Goal: Information Seeking & Learning: Learn about a topic

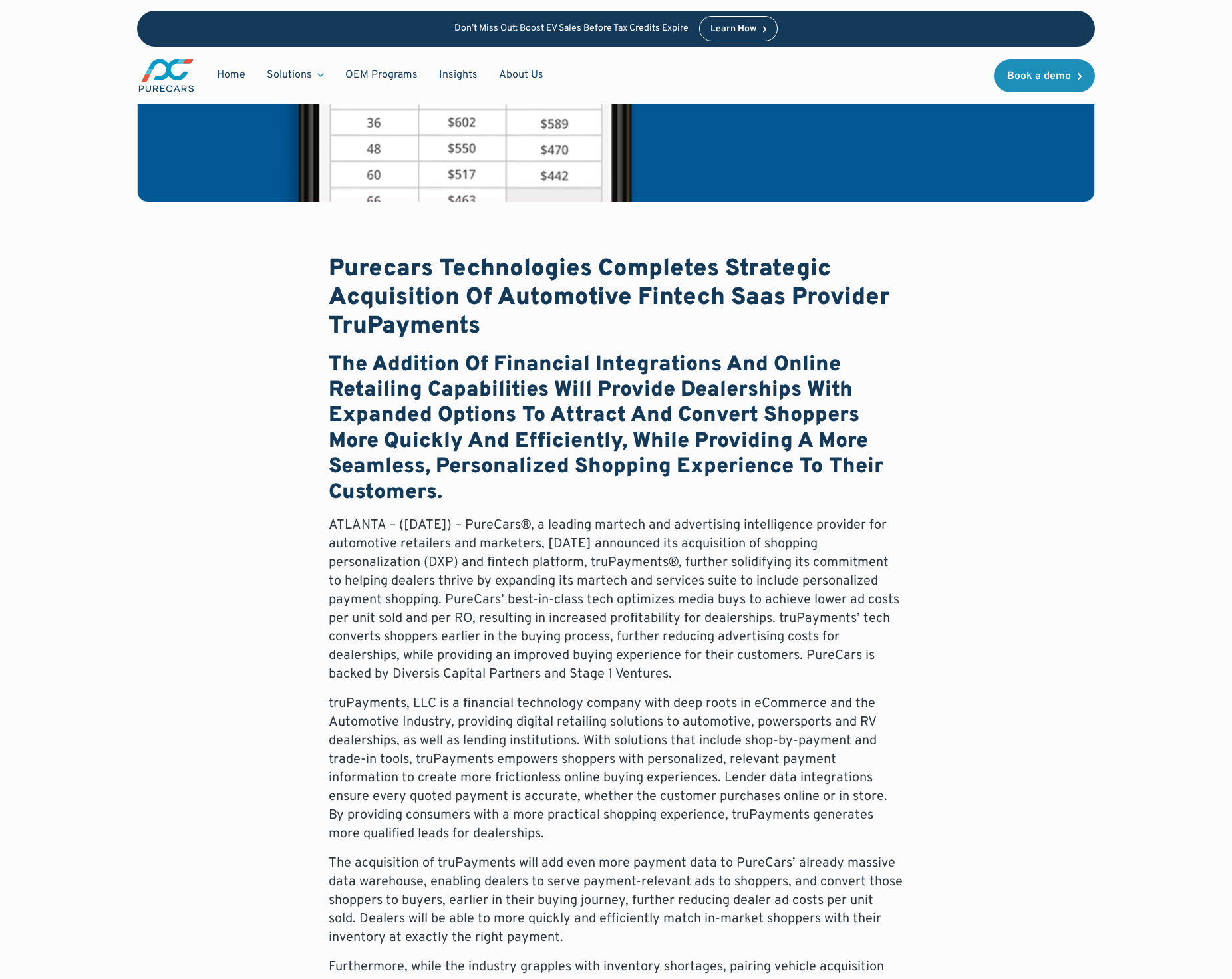
scroll to position [201, 0]
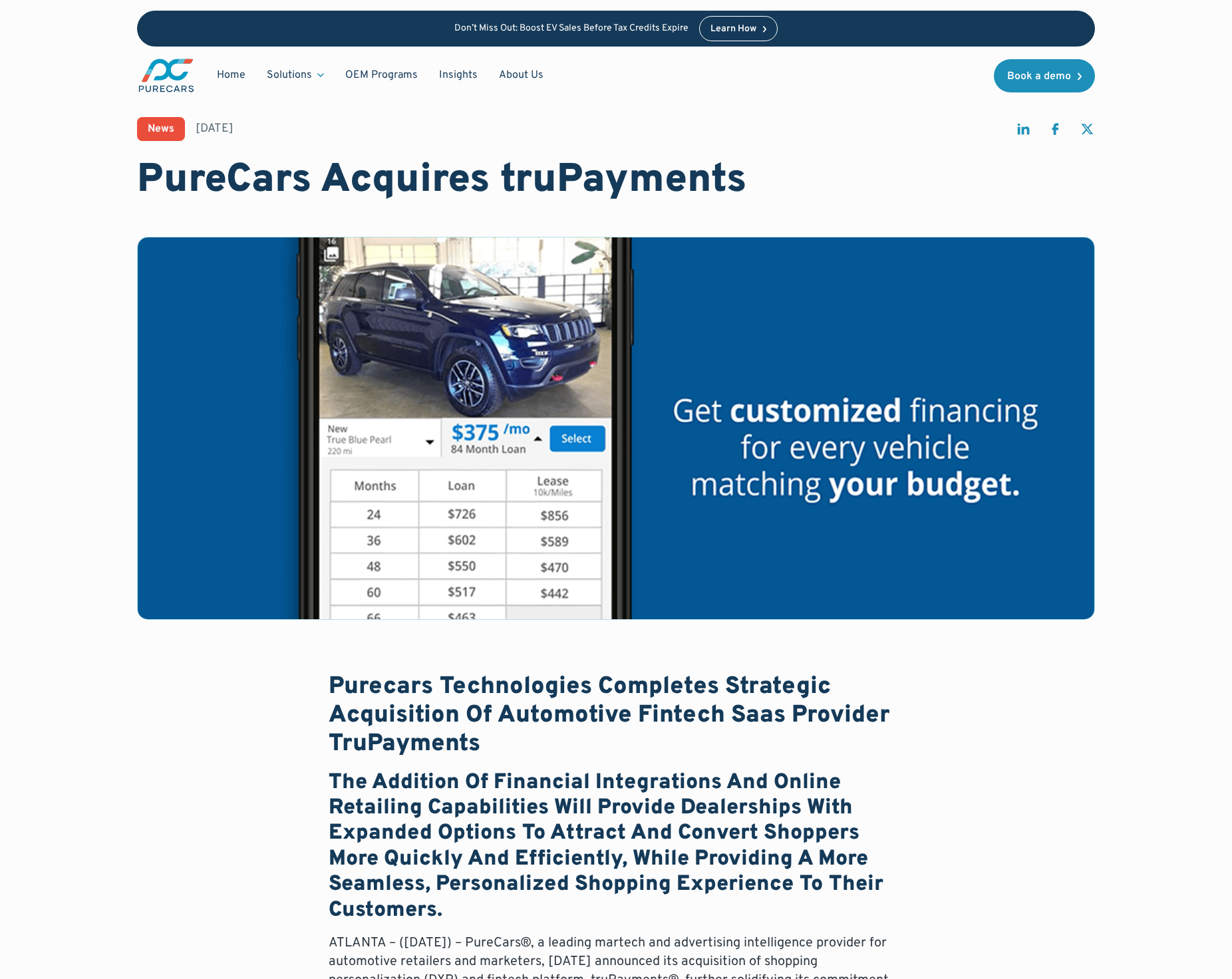
scroll to position [12, 0]
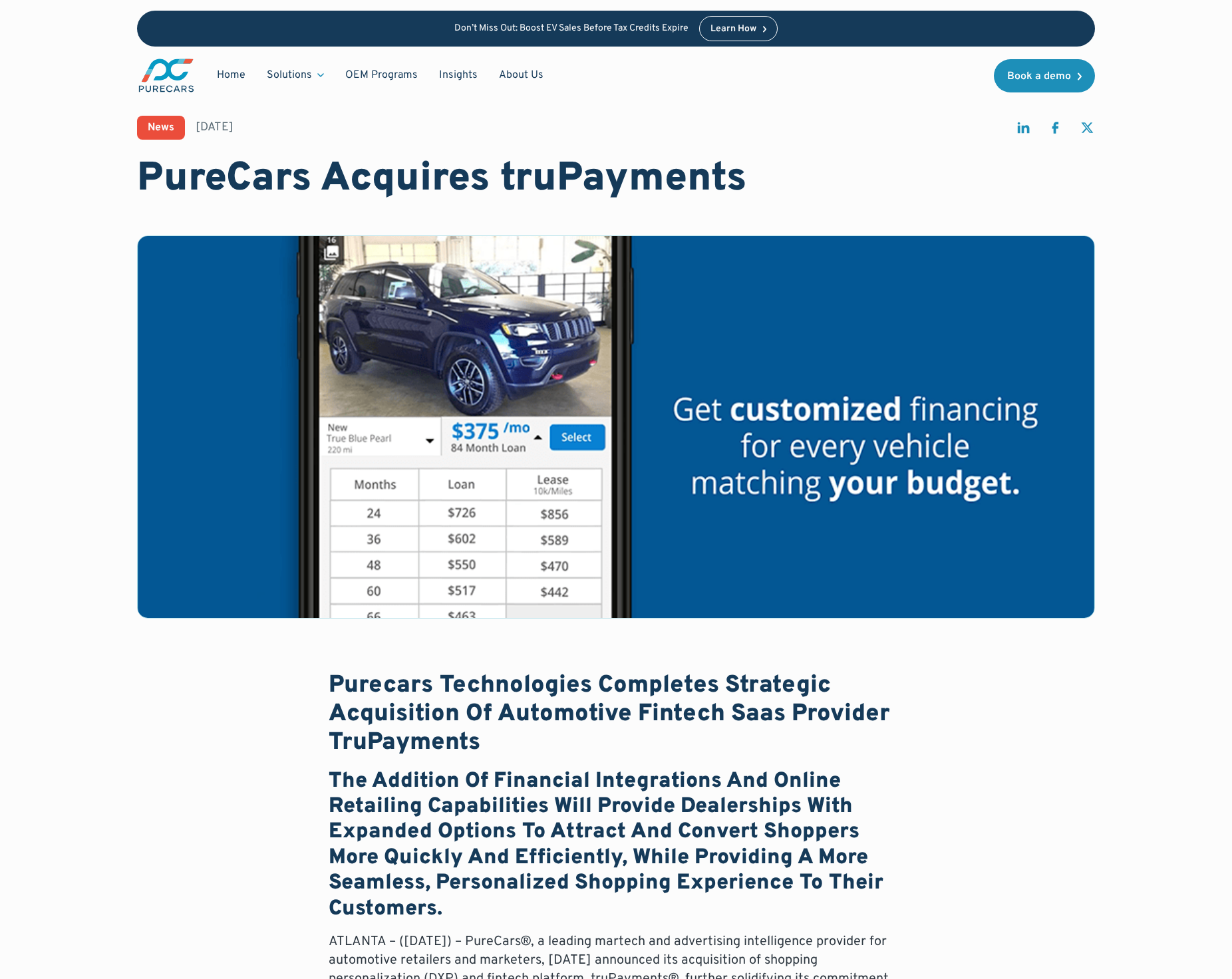
drag, startPoint x: 1171, startPoint y: 202, endPoint x: 1177, endPoint y: 145, distance: 57.3
click at [1162, 85] on div "Don’t Miss Out: Boost EV Sales Before Tax Credits Expire Learn How Home Solutio…" at bounding box center [616, 52] width 1232 height 105
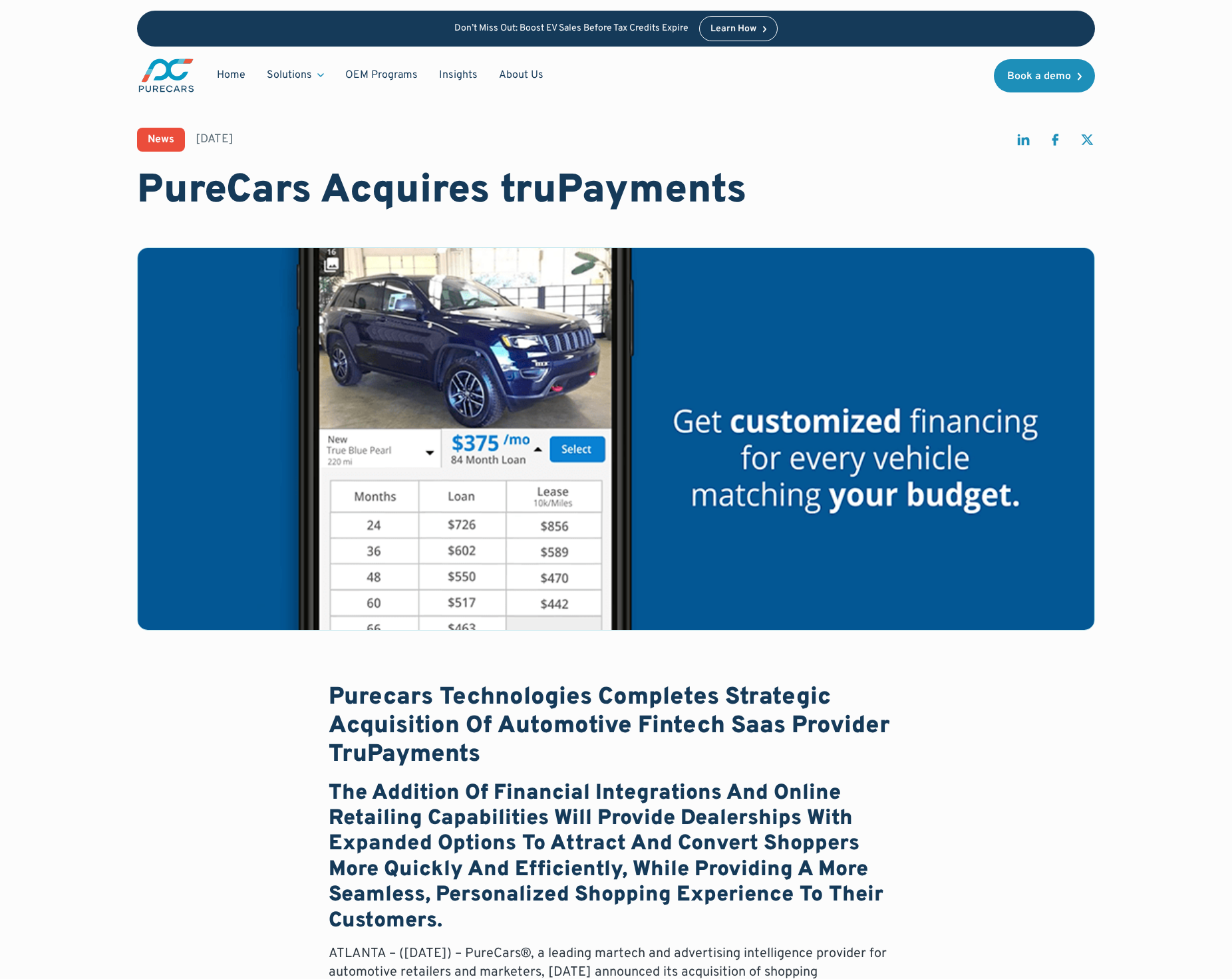
scroll to position [3, 0]
